Goal: Information Seeking & Learning: Learn about a topic

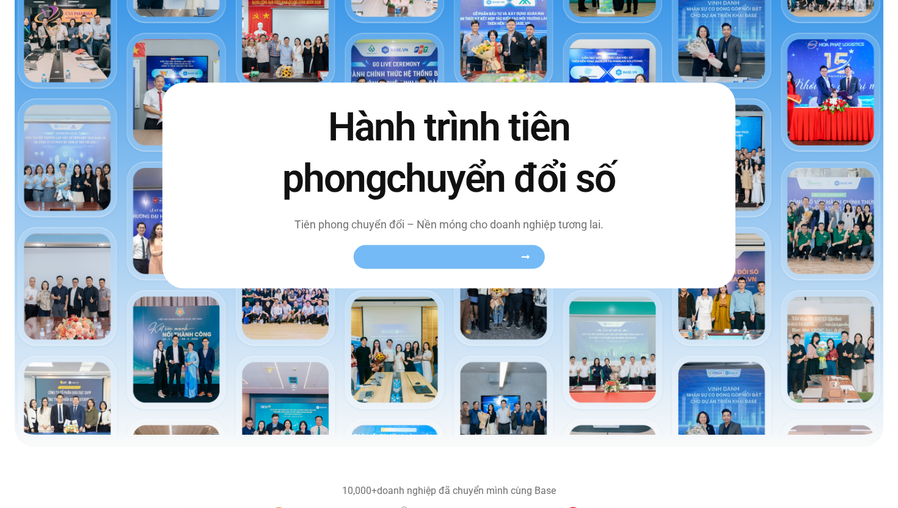
click at [415, 255] on span "Xem toàn bộ câu chuyện khách hàng" at bounding box center [443, 256] width 150 height 9
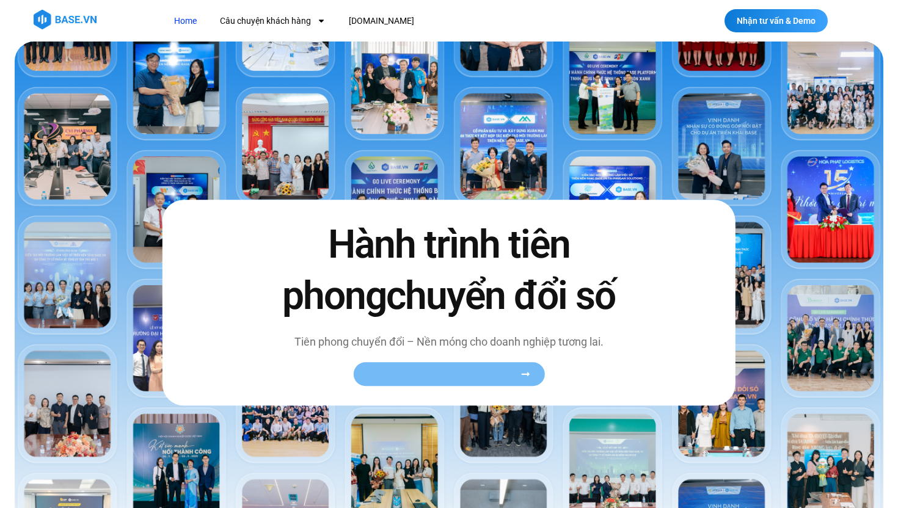
click at [409, 373] on span "Xem toàn bộ câu chuyện khách hàng" at bounding box center [443, 374] width 150 height 9
click at [534, 371] on link "Xem toàn bộ câu chuyện khách hàng" at bounding box center [448, 374] width 191 height 24
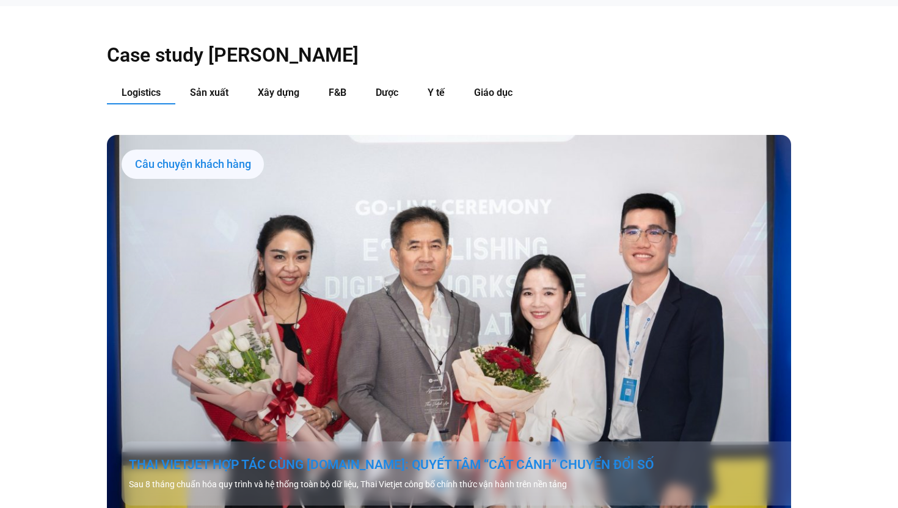
scroll to position [1225, 0]
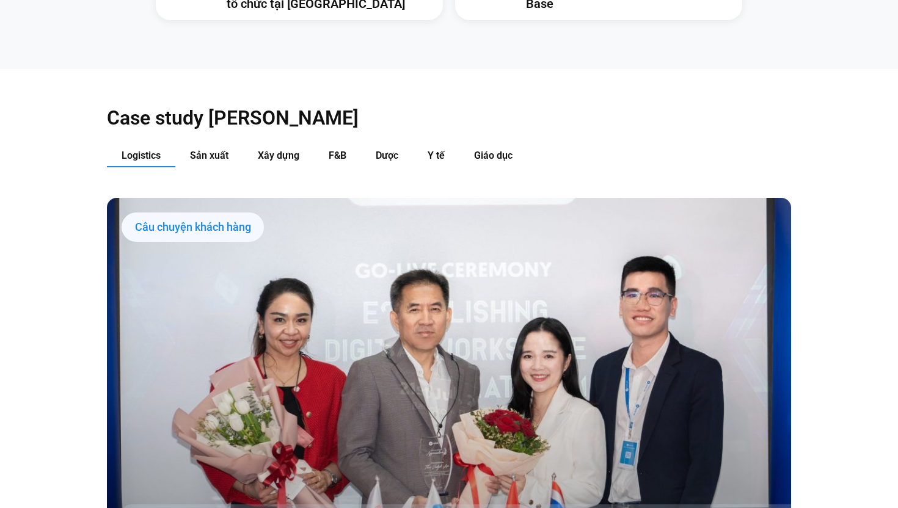
click at [149, 150] on span "Logistics" at bounding box center [141, 156] width 39 height 12
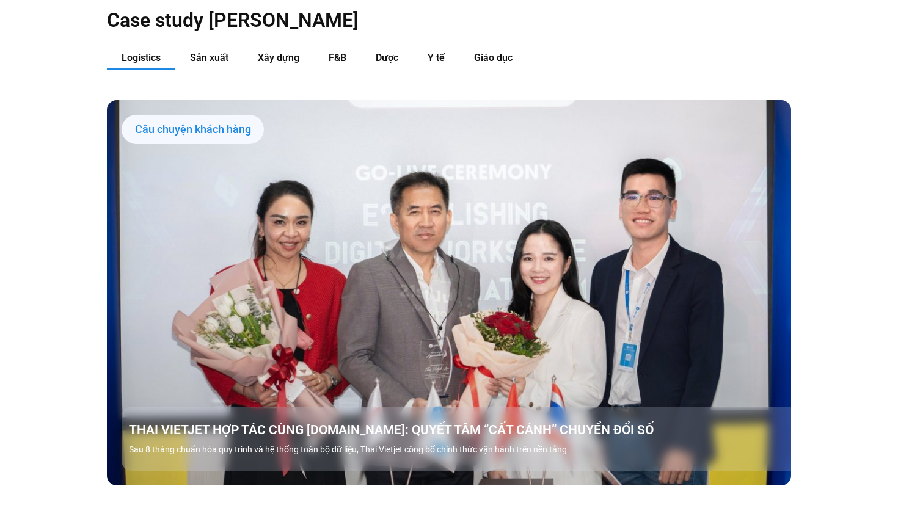
scroll to position [1330, 0]
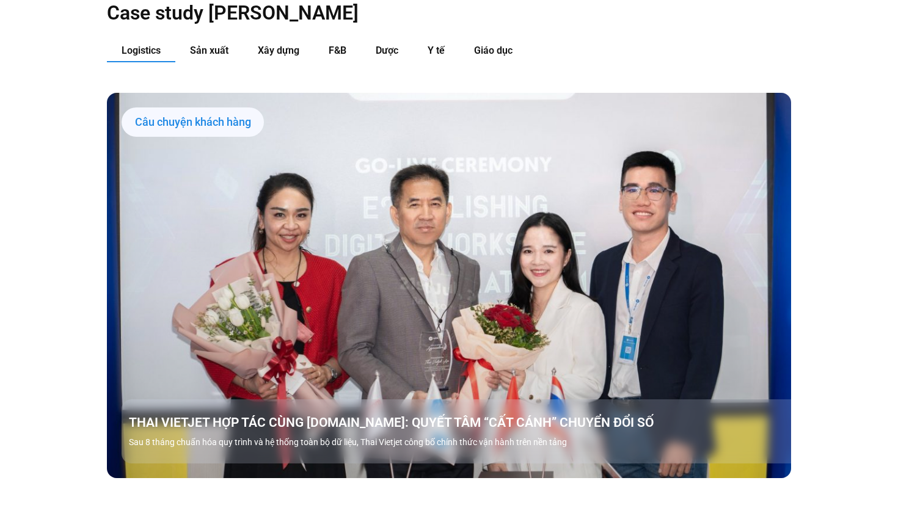
click at [383, 242] on link "Các tab. Mở mục bằng phím Enter hoặc Space, đóng bằng phím Esc và di chuyển bằn…" at bounding box center [449, 285] width 684 height 385
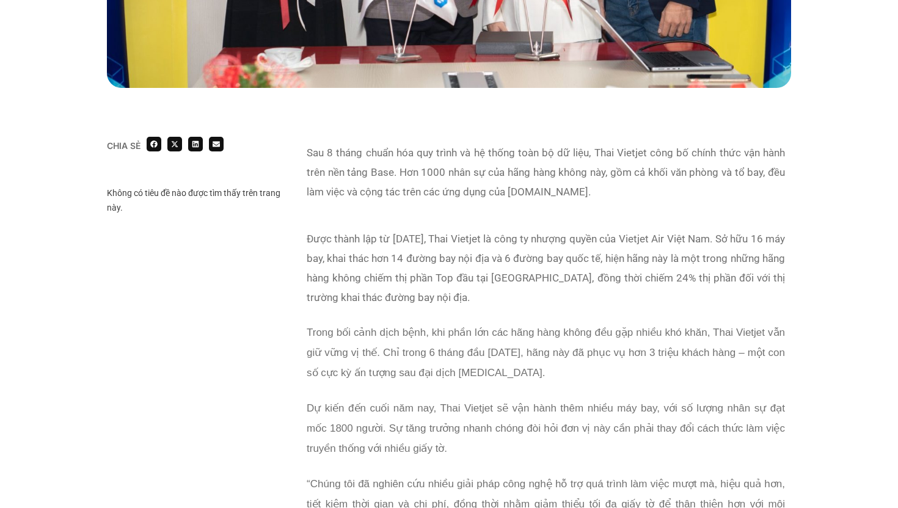
scroll to position [664, 0]
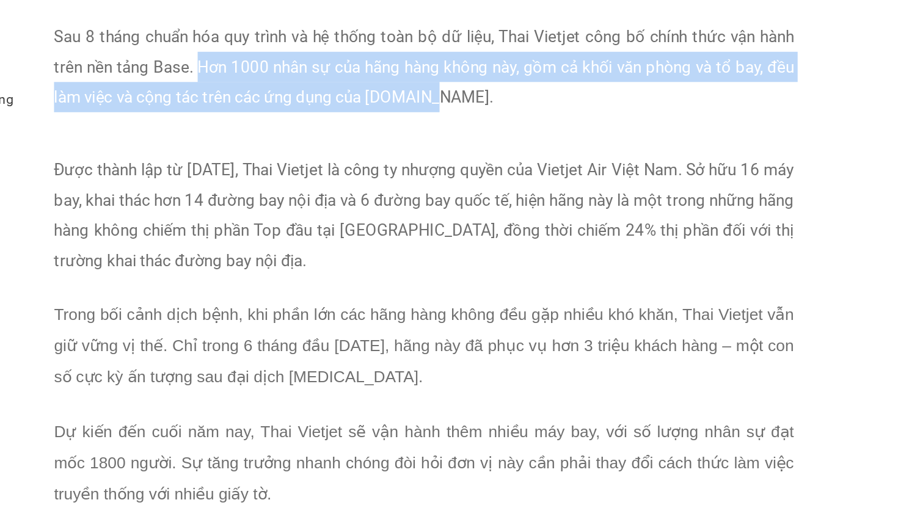
drag, startPoint x: 399, startPoint y: 171, endPoint x: 558, endPoint y: 189, distance: 159.8
click at [558, 189] on p "Sau 8 tháng chuẩn hóa quy trình và hệ thống toàn bộ dữ liệu, Thai Vietjet công …" at bounding box center [546, 173] width 478 height 59
click at [610, 175] on p "Sau 8 tháng chuẩn hóa quy trình và hệ thống toàn bộ dữ liệu, Thai Vietjet công …" at bounding box center [546, 173] width 478 height 59
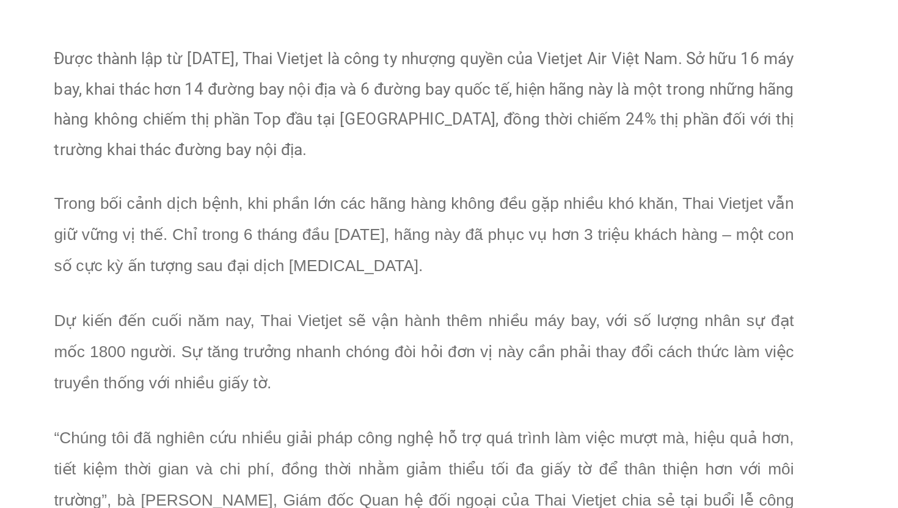
scroll to position [696, 0]
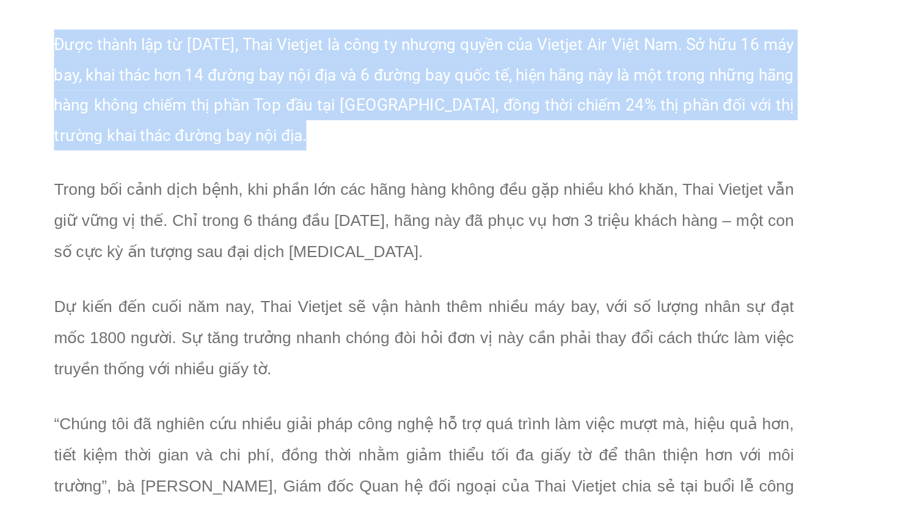
drag, startPoint x: 308, startPoint y: 206, endPoint x: 561, endPoint y: 284, distance: 264.5
click at [561, 284] on div "Được thành lập từ năm 2013, Thai Vietjet là công ty nhượng quyền của Vietjet Ai…" at bounding box center [546, 456] width 478 height 517
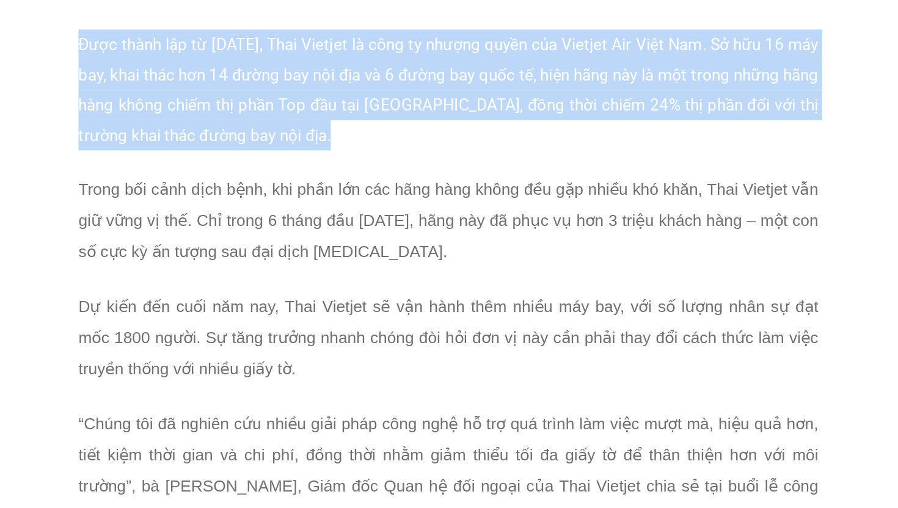
click at [473, 274] on p "Được thành lập từ năm 2013, Thai Vietjet là công ty nhượng quyền của Vietjet Ai…" at bounding box center [546, 237] width 478 height 78
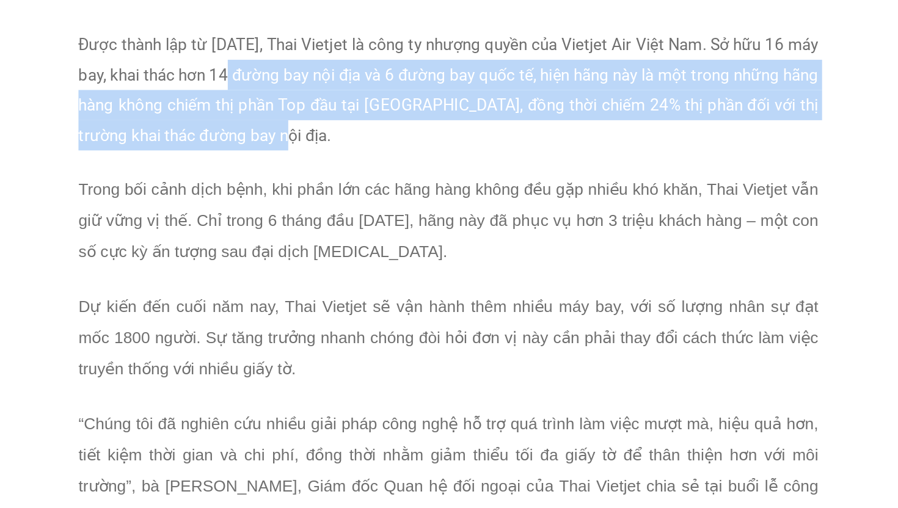
drag, startPoint x: 417, startPoint y: 225, endPoint x: 566, endPoint y: 271, distance: 155.9
click at [566, 271] on p "Được thành lập từ năm 2013, Thai Vietjet là công ty nhượng quyền của Vietjet Ai…" at bounding box center [546, 237] width 478 height 78
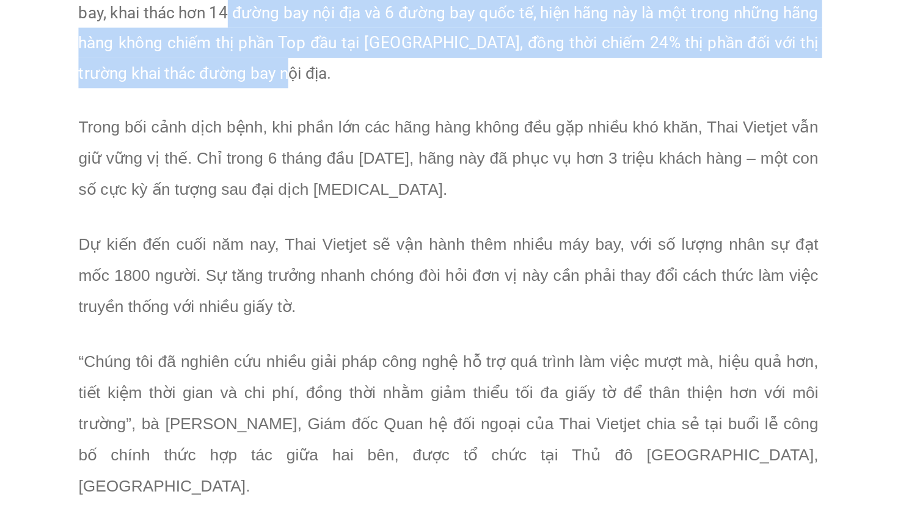
scroll to position [737, 0]
click at [465, 254] on p "Trong bối cảnh dịch bệnh, khi phần lớn các hãng hàng không đều gặp nhiều khó kh…" at bounding box center [546, 281] width 478 height 60
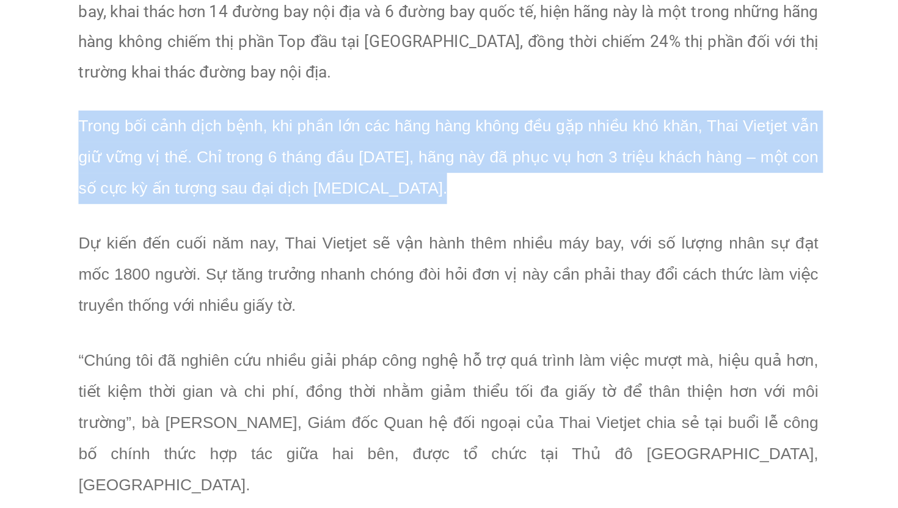
drag, startPoint x: 305, startPoint y: 258, endPoint x: 559, endPoint y: 319, distance: 261.3
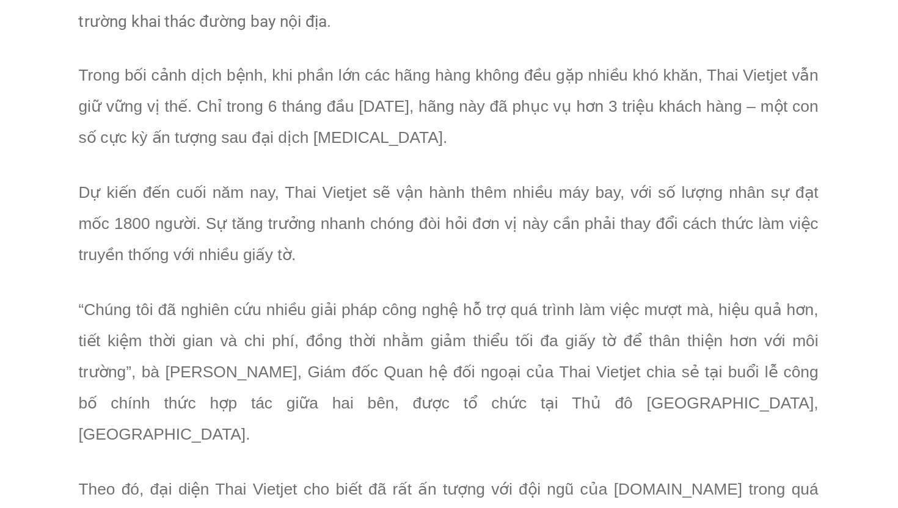
drag, startPoint x: 385, startPoint y: 247, endPoint x: 542, endPoint y: 263, distance: 157.7
click at [542, 263] on p "Trong bối cảnh dịch bệnh, khi phần lớn các hãng hàng không đều gặp nhiều khó kh…" at bounding box center [546, 248] width 478 height 60
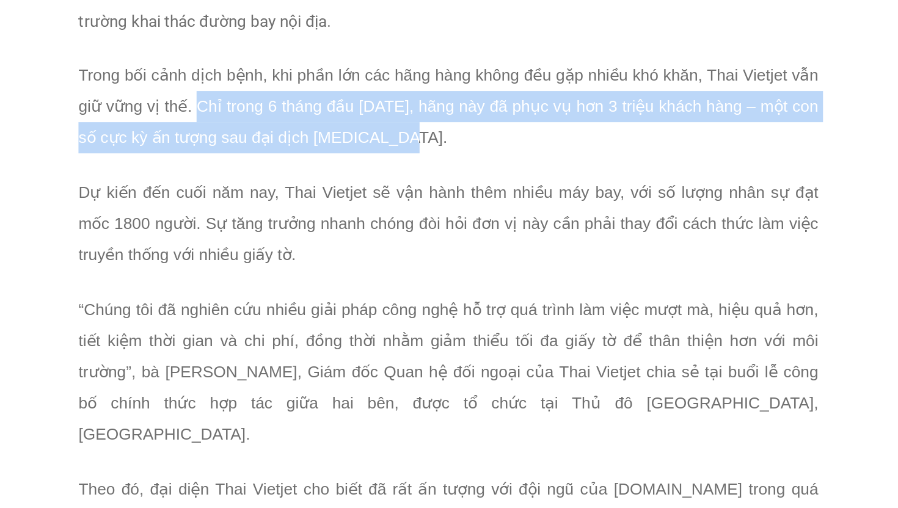
drag, startPoint x: 531, startPoint y: 270, endPoint x: 382, endPoint y: 250, distance: 150.3
click at [382, 250] on p "Trong bối cảnh dịch bệnh, khi phần lớn các hãng hàng không đều gặp nhiều khó kh…" at bounding box center [546, 248] width 478 height 60
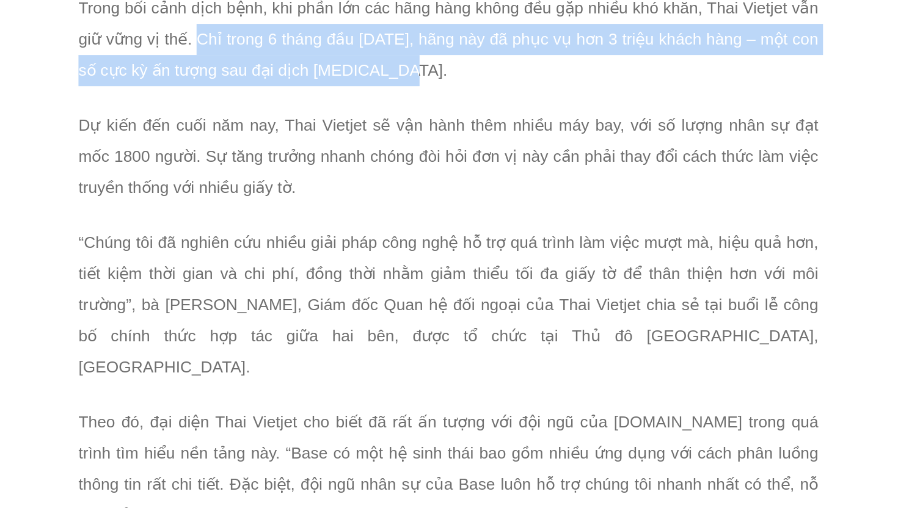
scroll to position [829, 0]
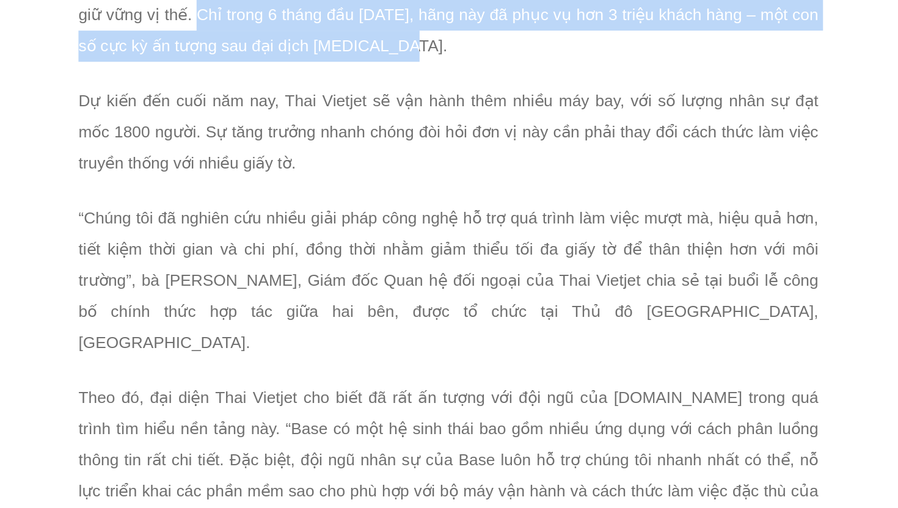
click at [500, 249] on p "Dự kiến đến cuối năm nay, Thai Vietjet sẽ vận hành thêm nhiều máy bay, với số l…" at bounding box center [546, 265] width 478 height 60
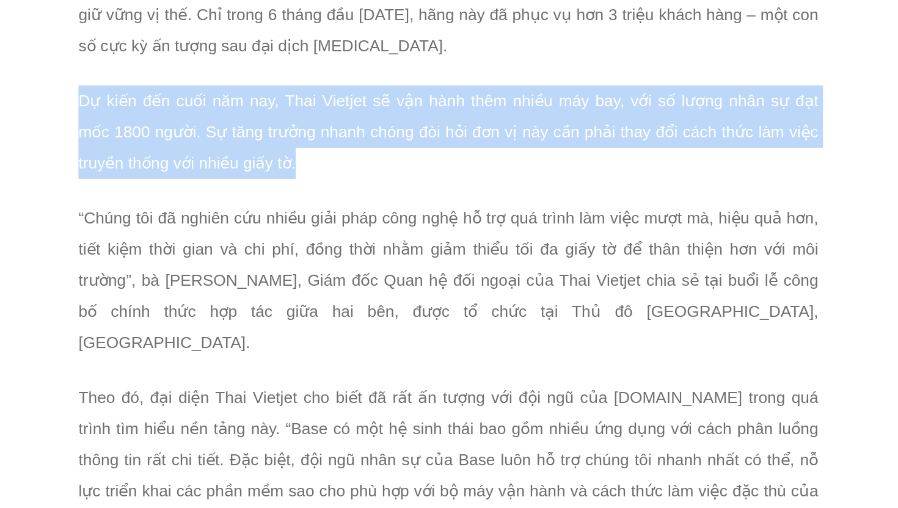
drag, startPoint x: 492, startPoint y: 279, endPoint x: 301, endPoint y: 242, distance: 194.1
click at [301, 242] on div "Được thành lập từ năm 2013, Thai Vietjet là công ty nhượng quyền của Vietjet Ai…" at bounding box center [545, 477] width 490 height 837
click at [496, 282] on p "Dự kiến đến cuối năm nay, Thai Vietjet sẽ vận hành thêm nhiều máy bay, với số l…" at bounding box center [546, 265] width 478 height 60
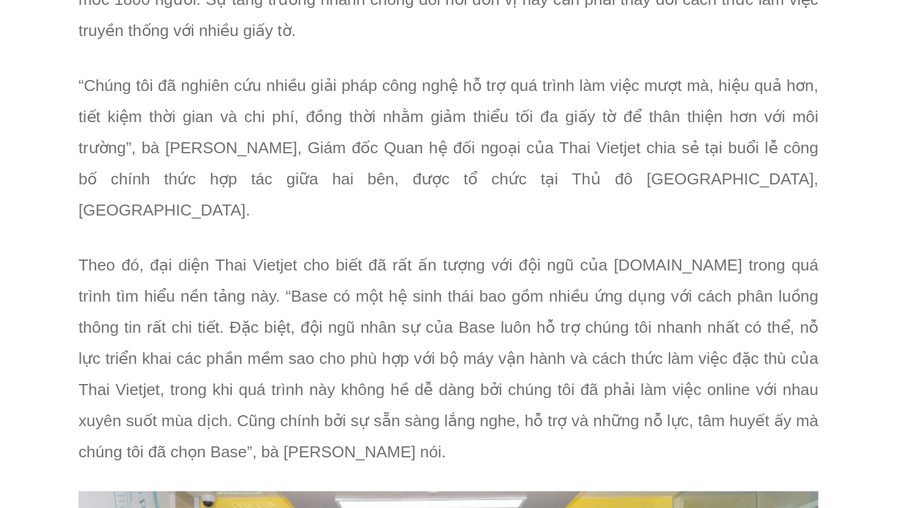
scroll to position [915, 0]
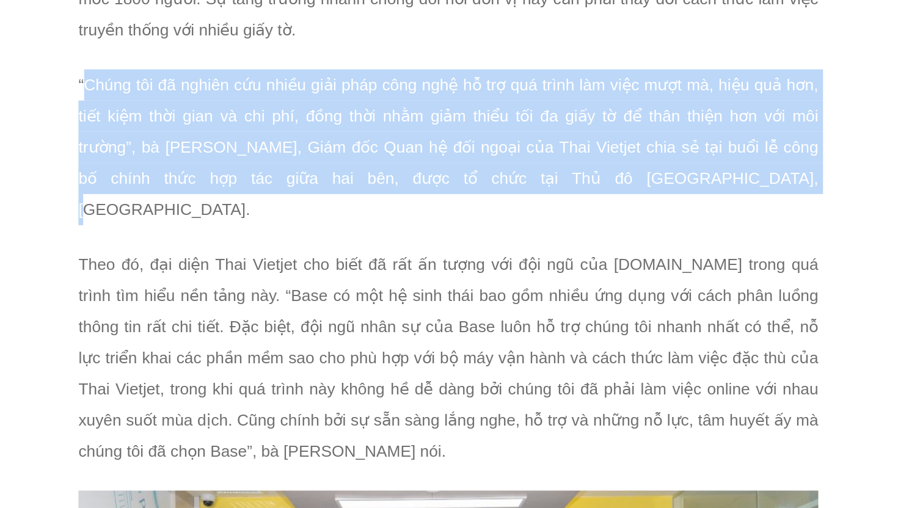
drag, startPoint x: 310, startPoint y: 229, endPoint x: 724, endPoint y: 285, distance: 417.3
click at [724, 285] on p "“Chúng tôi đã nghiên cứu nhiều giải pháp công nghệ hỗ trợ quá trình làm việc mư…" at bounding box center [546, 274] width 478 height 101
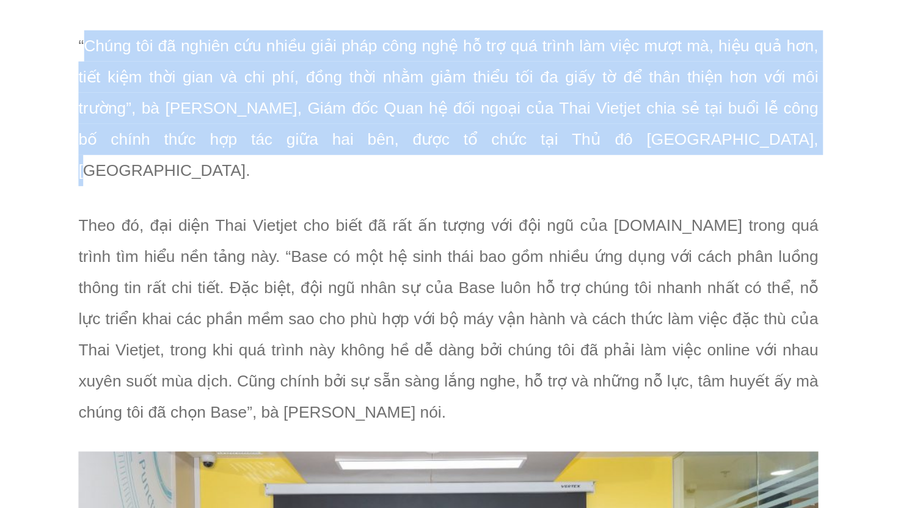
scroll to position [941, 0]
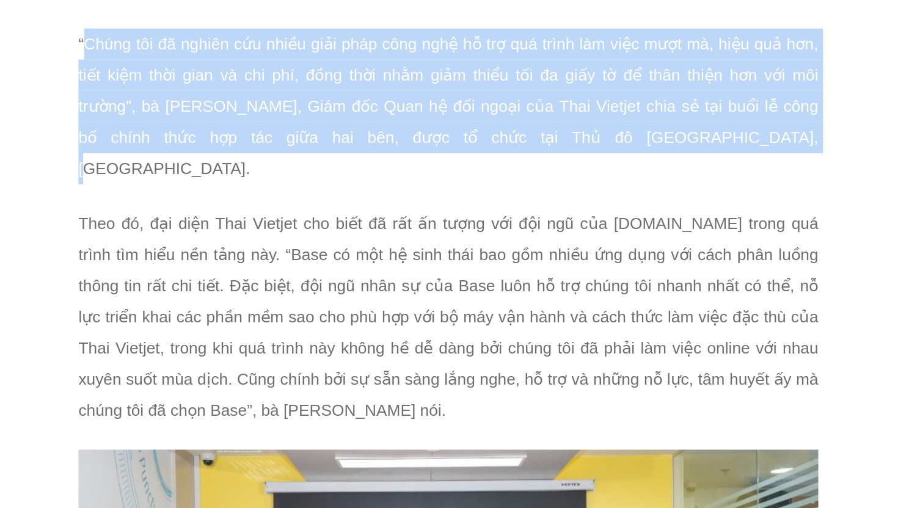
click at [472, 228] on span "“Chúng tôi đã nghiên cứu nhiều giải pháp công nghệ hỗ trợ quá trình làm việc mư…" at bounding box center [546, 248] width 478 height 92
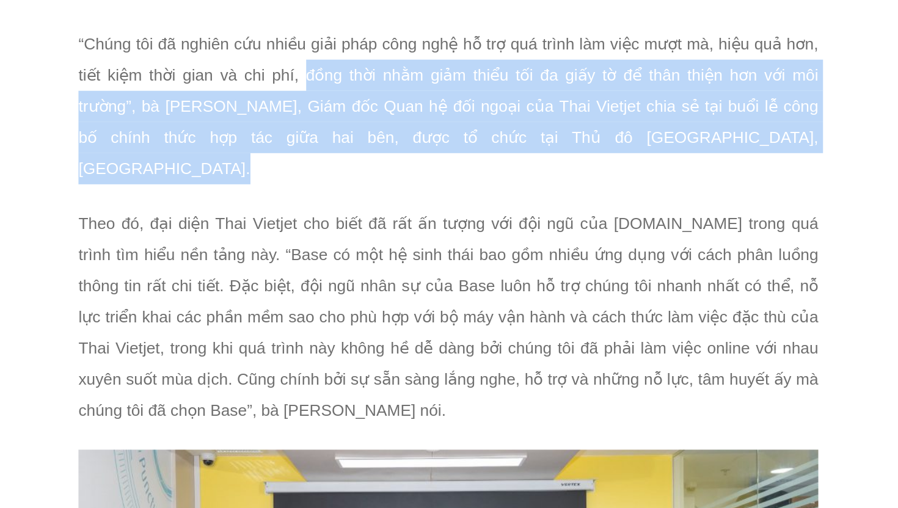
drag, startPoint x: 468, startPoint y: 225, endPoint x: 735, endPoint y: 276, distance: 271.7
click at [735, 276] on div "Được thành lập từ năm 2013, Thai Vietjet là công ty nhượng quyền của Vietjet Ai…" at bounding box center [546, 211] width 478 height 517
click at [373, 248] on span "“Chúng tôi đã nghiên cứu nhiều giải pháp công nghệ hỗ trợ quá trình làm việc mư…" at bounding box center [546, 248] width 478 height 92
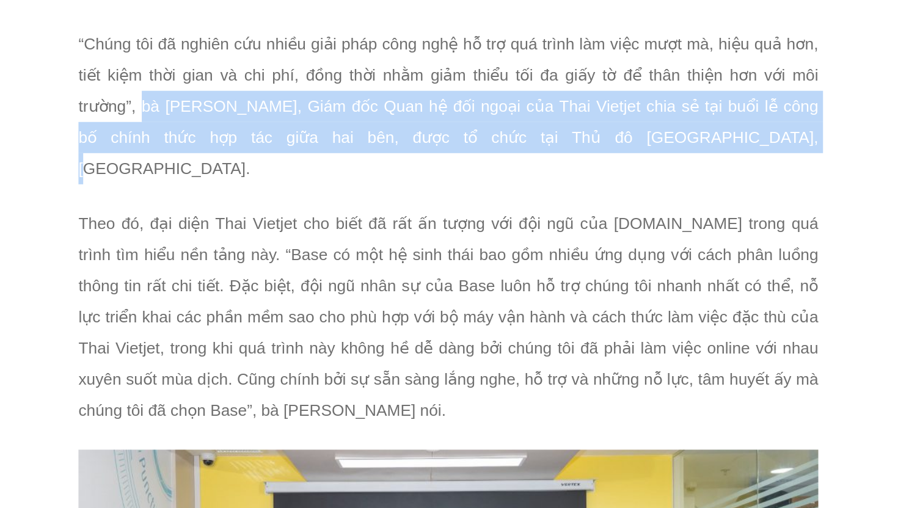
drag, startPoint x: 349, startPoint y: 244, endPoint x: 717, endPoint y: 272, distance: 368.8
click at [717, 272] on p "“Chúng tôi đã nghiên cứu nhiều giải pháp công nghệ hỗ trợ quá trình làm việc mư…" at bounding box center [546, 248] width 478 height 101
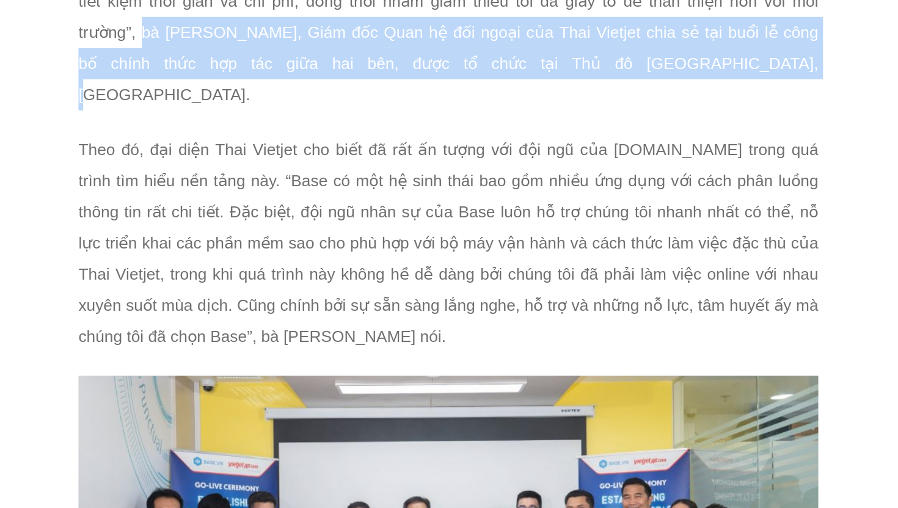
scroll to position [989, 0]
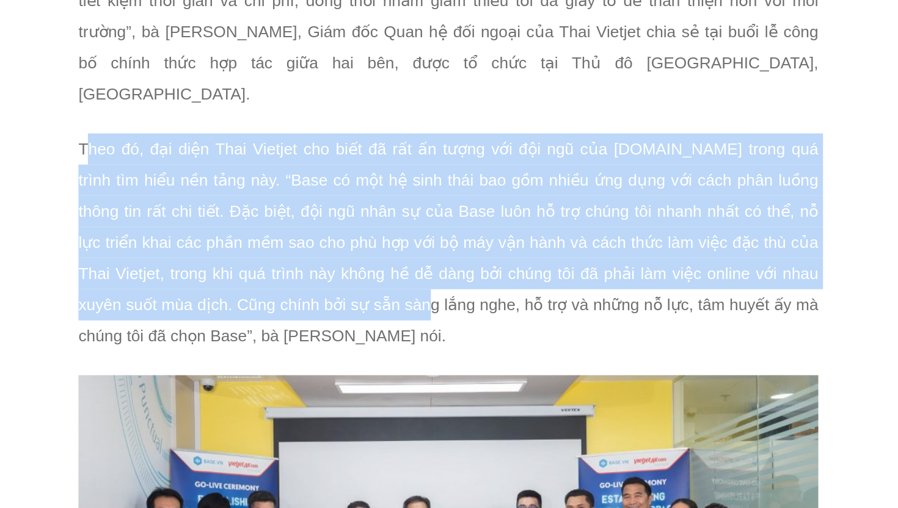
drag, startPoint x: 310, startPoint y: 251, endPoint x: 514, endPoint y: 349, distance: 227.0
click at [514, 349] on span "Theo đó, đại diện Thai Vietjet cho biết đã rất ấn tượng với đội ngũ của Base.vn…" at bounding box center [546, 336] width 478 height 133
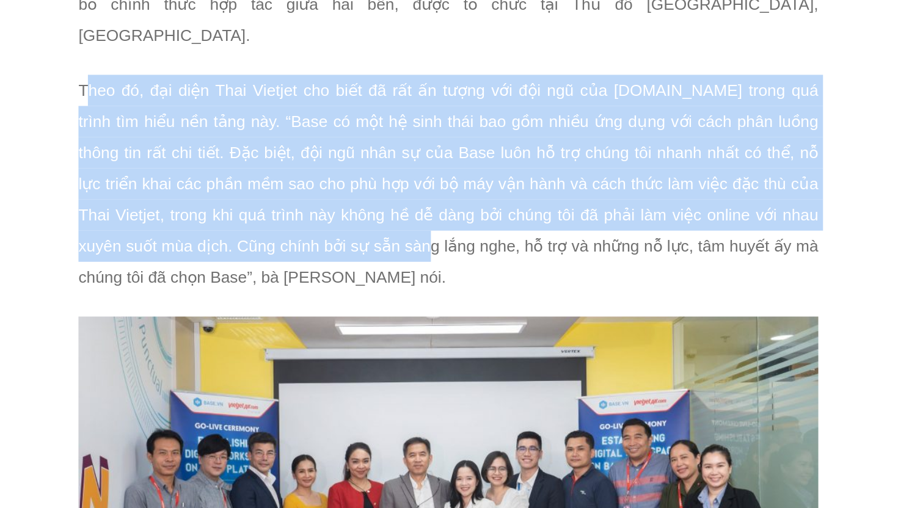
scroll to position [1034, 0]
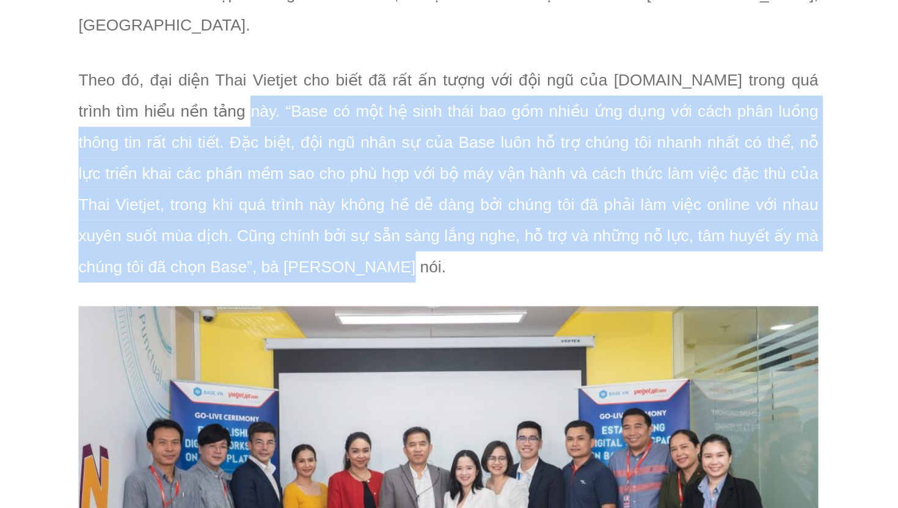
drag, startPoint x: 376, startPoint y: 226, endPoint x: 551, endPoint y: 326, distance: 201.1
click at [551, 326] on p "Theo đó, đại diện Thai Vietjet cho biết đã rất ấn tượng với đội ngũ của Base.vn…" at bounding box center [546, 291] width 478 height 141
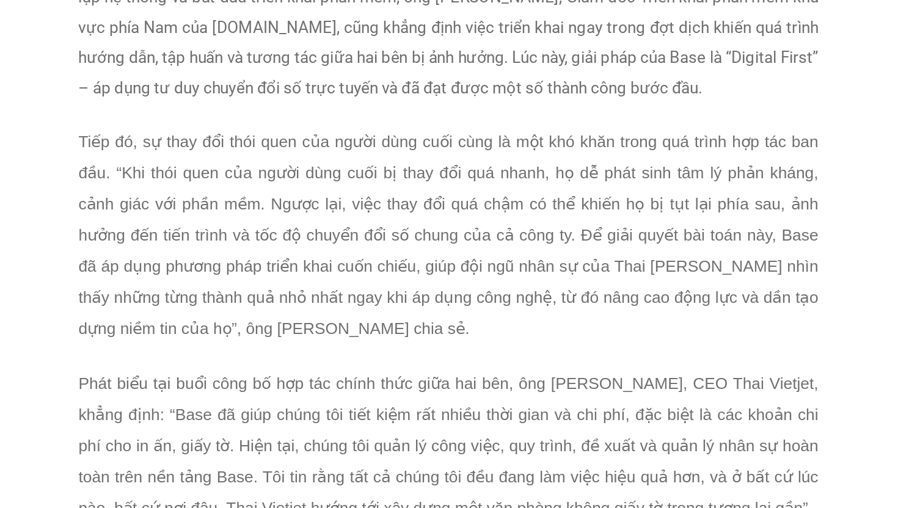
scroll to position [1608, 0]
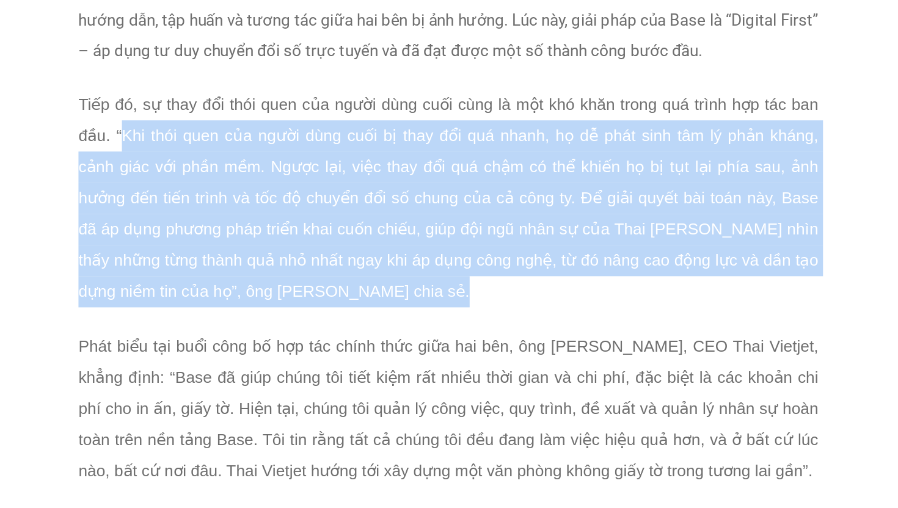
drag, startPoint x: 335, startPoint y: 239, endPoint x: 568, endPoint y: 351, distance: 258.7
click at [568, 351] on div "Đồng tình với bà Sayada Benjakul về những thách thức mà cả hai bên đã gặp phải …" at bounding box center [546, 385] width 478 height 522
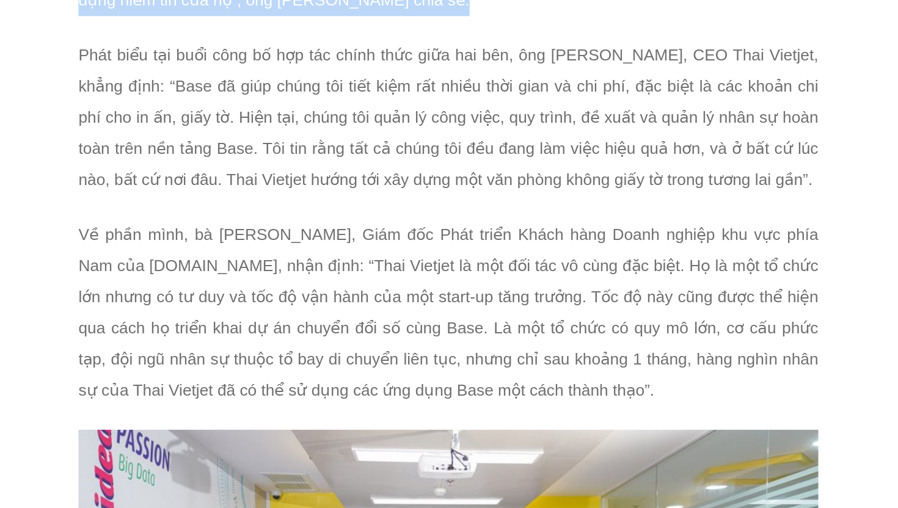
scroll to position [1797, 0]
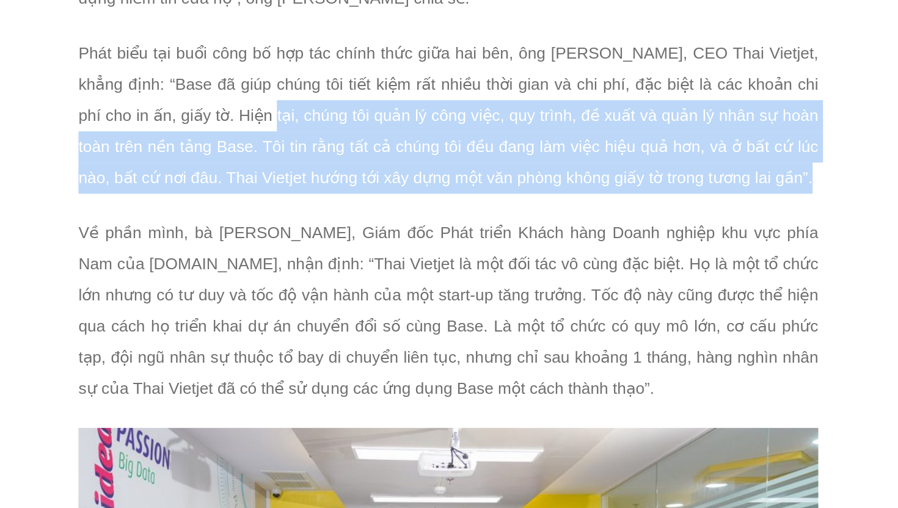
drag, startPoint x: 465, startPoint y: 227, endPoint x: 506, endPoint y: 296, distance: 80.5
click at [506, 296] on div "Đồng tình với bà Sayada Benjakul về những thách thức mà cả hai bên đã gặp phải …" at bounding box center [546, 196] width 478 height 522
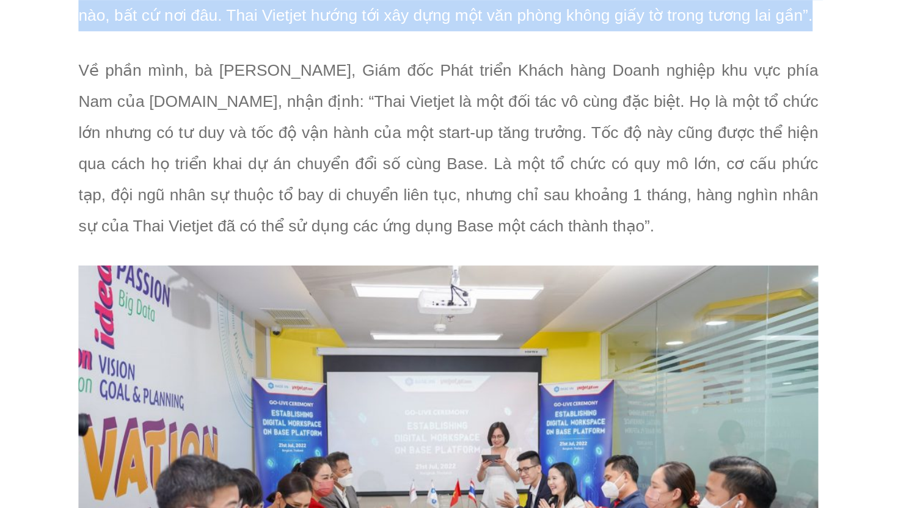
scroll to position [1901, 0]
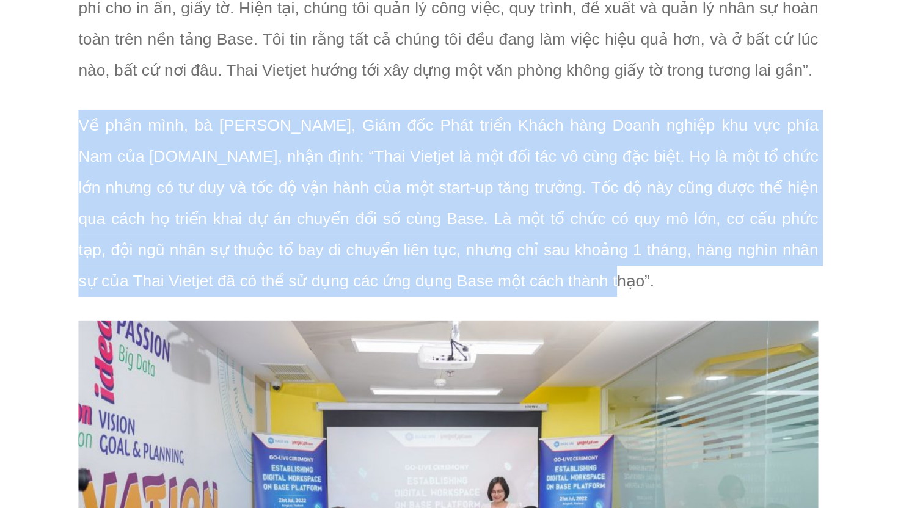
drag, startPoint x: 307, startPoint y: 212, endPoint x: 654, endPoint y: 322, distance: 364.5
click at [654, 322] on p "Về phần mình, bà Nguyễn Kim Cúc, Giám đốc Phát triển Khách hàng Doanh nghiệp kh…" at bounding box center [546, 276] width 478 height 121
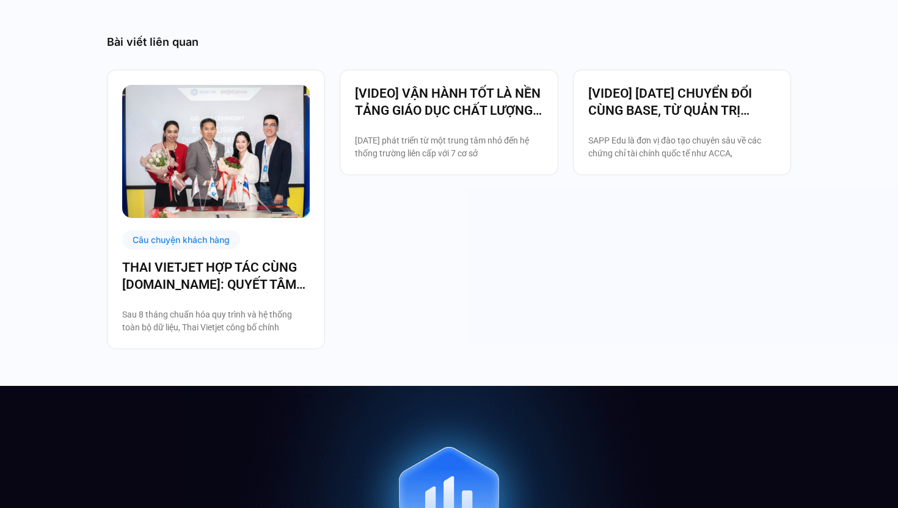
scroll to position [2761, 0]
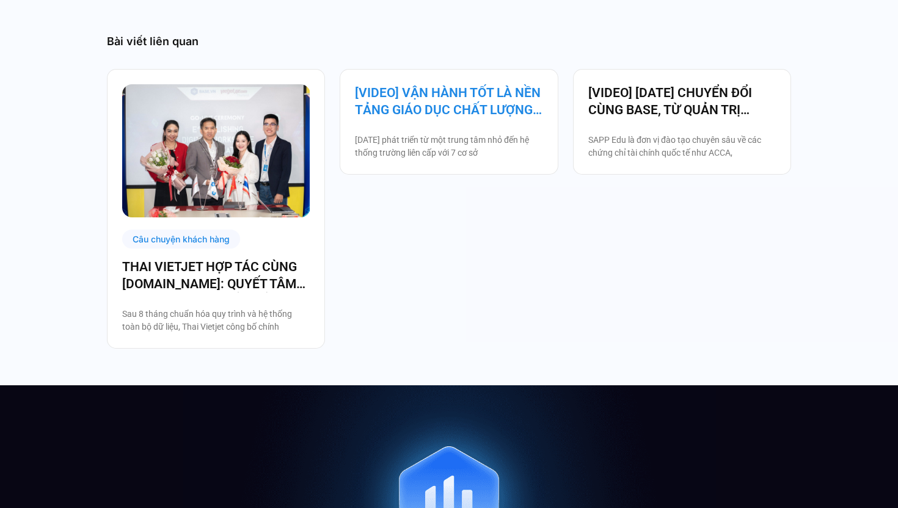
click at [516, 88] on link "[VIDEO] VẬN HÀNH TỐT LÀ NỀN TẢNG GIÁO DỤC CHẤT LƯỢNG – BAMBOO SCHOOL CHỌN BASE" at bounding box center [449, 101] width 188 height 34
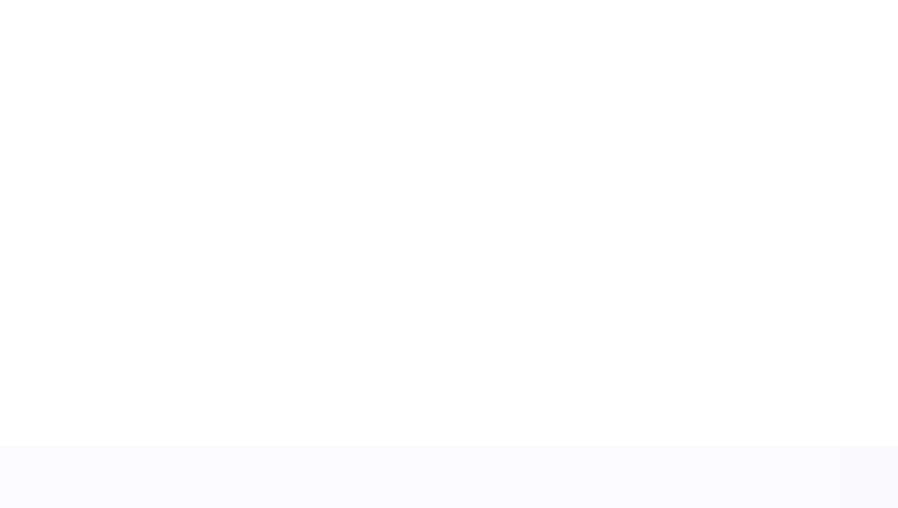
scroll to position [616, 0]
click at [260, 333] on div "Chia sẻ Không có tiêu đề nào được tìm thấy trên trang này. Chia sẻ 20" at bounding box center [449, 77] width 684 height 748
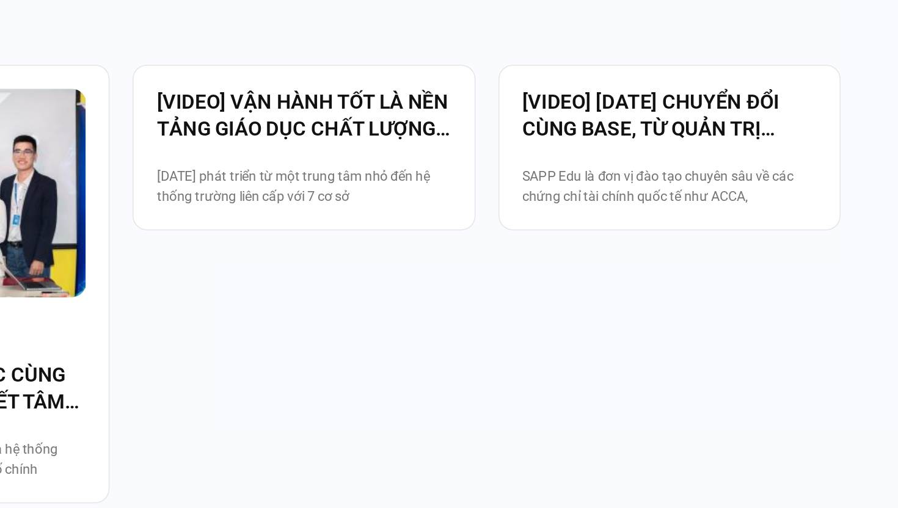
scroll to position [957, 0]
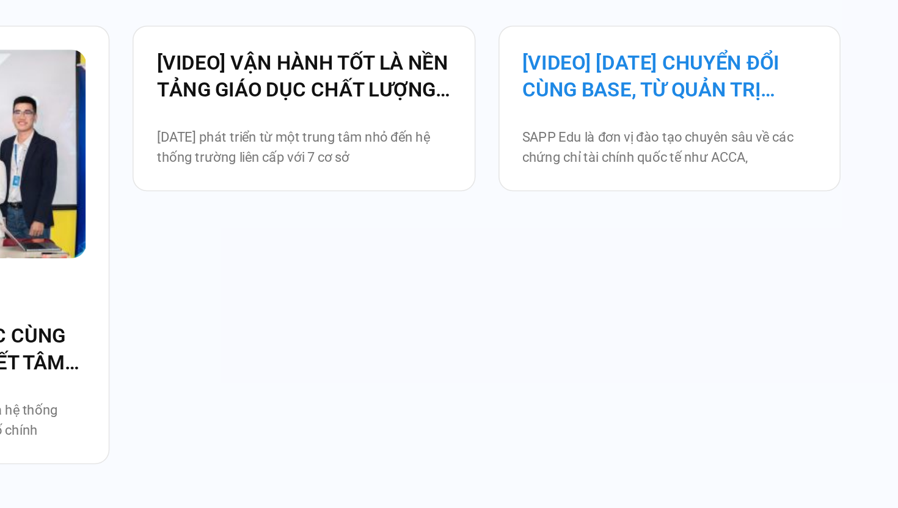
click at [643, 250] on link "[VIDEO] [DATE] CHUYỂN ĐỔI CÙNG BASE, TỪ QUẢN TRỊ NHÂN SỰ ĐẾN VẬN HÀNH TOÀN BỘ T…" at bounding box center [682, 233] width 188 height 34
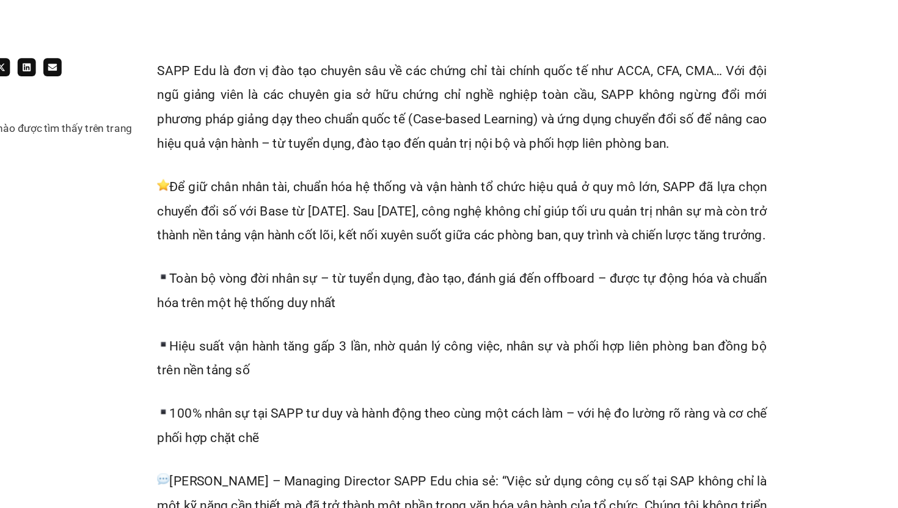
scroll to position [308, 0]
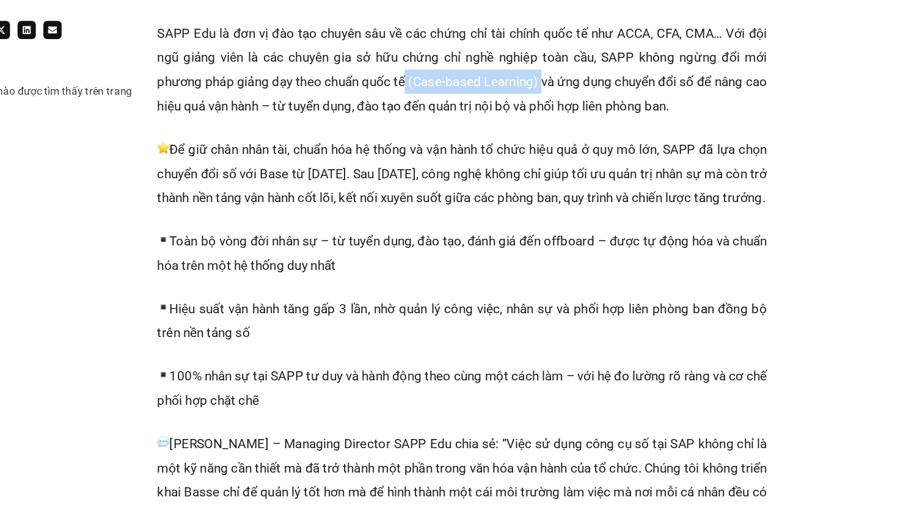
drag, startPoint x: 509, startPoint y: 98, endPoint x: 618, endPoint y: 97, distance: 109.3
click at [618, 97] on p "SAPP Edu là đơn vị đào tạo chuyên sâu về các chứng chỉ tài chính quốc tế như AC…" at bounding box center [545, 87] width 490 height 78
click at [639, 103] on p "SAPP Edu là đơn vị đào tạo chuyên sâu về các chứng chỉ tài chính quốc tế như AC…" at bounding box center [545, 87] width 490 height 78
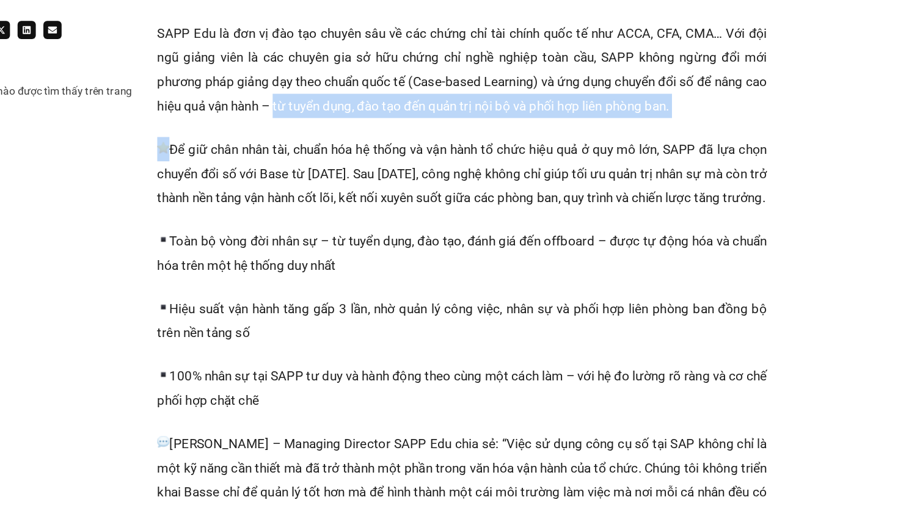
drag, startPoint x: 415, startPoint y: 114, endPoint x: 784, endPoint y: 131, distance: 368.7
click at [784, 131] on div "SAPP Edu là đơn vị đào tạo chuyên sâu về các chứng chỉ tài chính quốc tế như AC…" at bounding box center [545, 473] width 490 height 850
click at [591, 154] on p "Để giữ chân nhân tài, chuẩn hóa hệ thống và vận hành tổ chức hiệu quả ở quy mô …" at bounding box center [545, 170] width 490 height 59
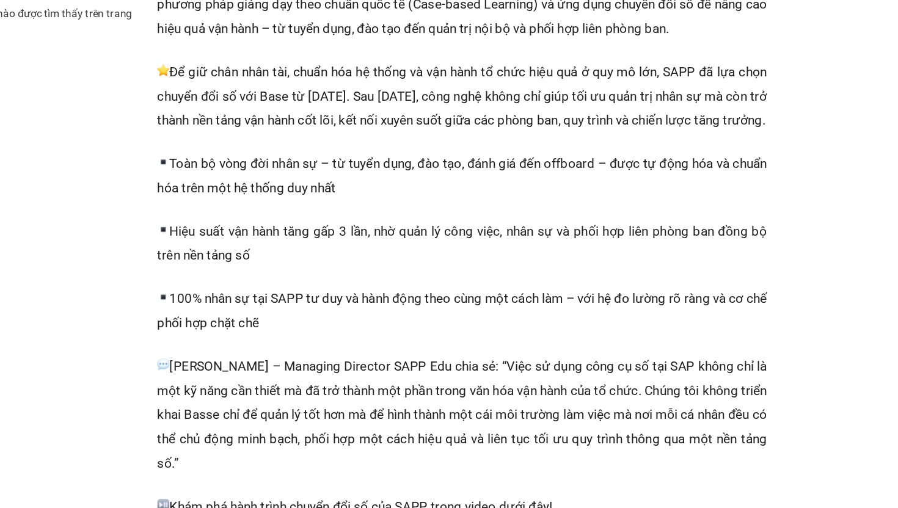
drag, startPoint x: 417, startPoint y: 211, endPoint x: 297, endPoint y: 137, distance: 140.7
click at [297, 137] on div "Chia sẻ Không có tiêu đề nào được tìm thấy trên trang này. Để giữ chân nhân tài…" at bounding box center [449, 473] width 684 height 850
click at [456, 175] on p "Để giữ chân nhân tài, chuẩn hóa hệ thống và vận hành tổ chức hiệu quả ở quy mô …" at bounding box center [545, 170] width 490 height 59
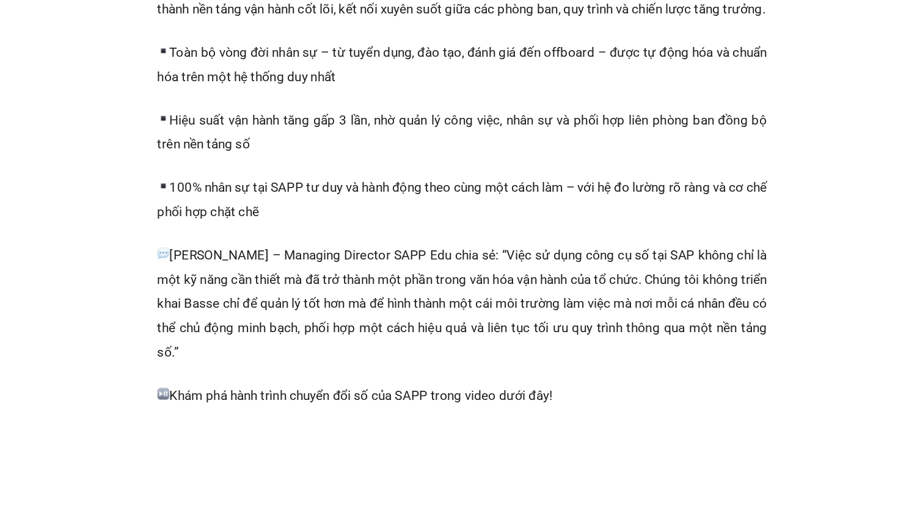
scroll to position [392, 0]
click at [414, 225] on p "Hiệu suất vận hành tăng gấp 3 lần, nhờ quản lý công việc, nhân sự và phối hợp l…" at bounding box center [545, 205] width 490 height 39
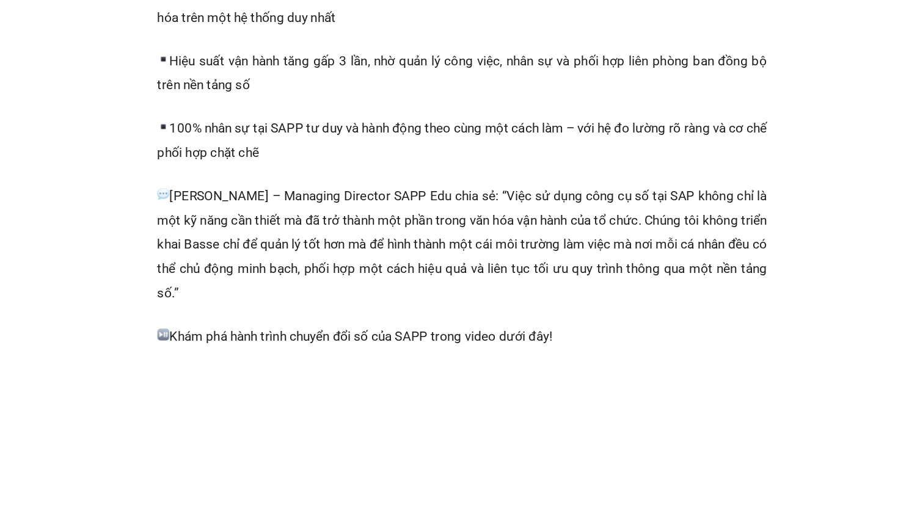
scroll to position [440, 0]
click at [431, 231] on p "100% nhân sự tại SAPP tư duy và hành động theo cùng một cách làm – với hệ đo lư…" at bounding box center [545, 211] width 490 height 39
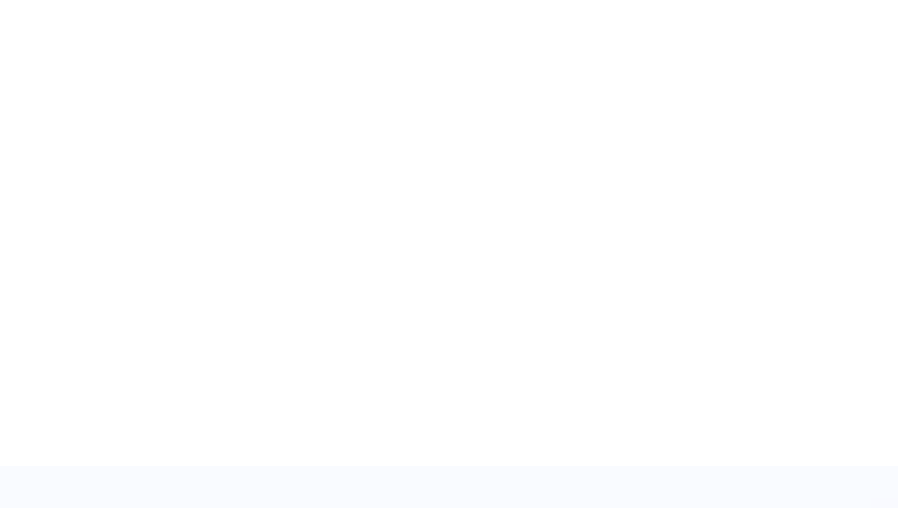
scroll to position [751, 0]
click at [224, 313] on div "Chia sẻ Không có tiêu đề nào được tìm thấy trên trang này. Chia sẻ" at bounding box center [449, 29] width 684 height 850
click at [233, 286] on div "Chia sẻ Không có tiêu đề nào được tìm thấy trên trang này. Chia sẻ" at bounding box center [449, 29] width 684 height 850
click at [222, 274] on div "Chia sẻ Không có tiêu đề nào được tìm thấy trên trang này. Chia sẻ" at bounding box center [449, 29] width 684 height 850
